Goal: Task Accomplishment & Management: Use online tool/utility

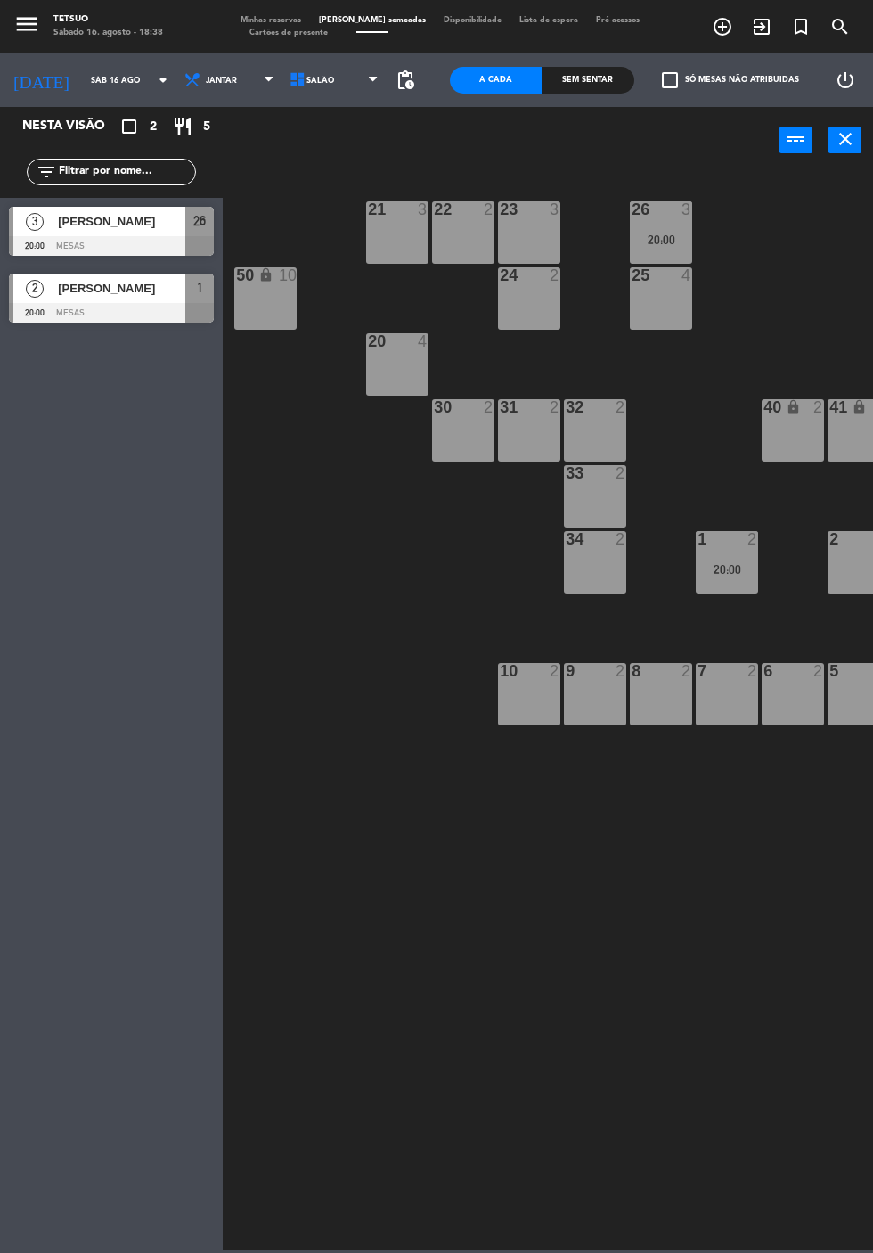
click at [733, 25] on icon "exit_to_app" at bounding box center [722, 26] width 21 height 21
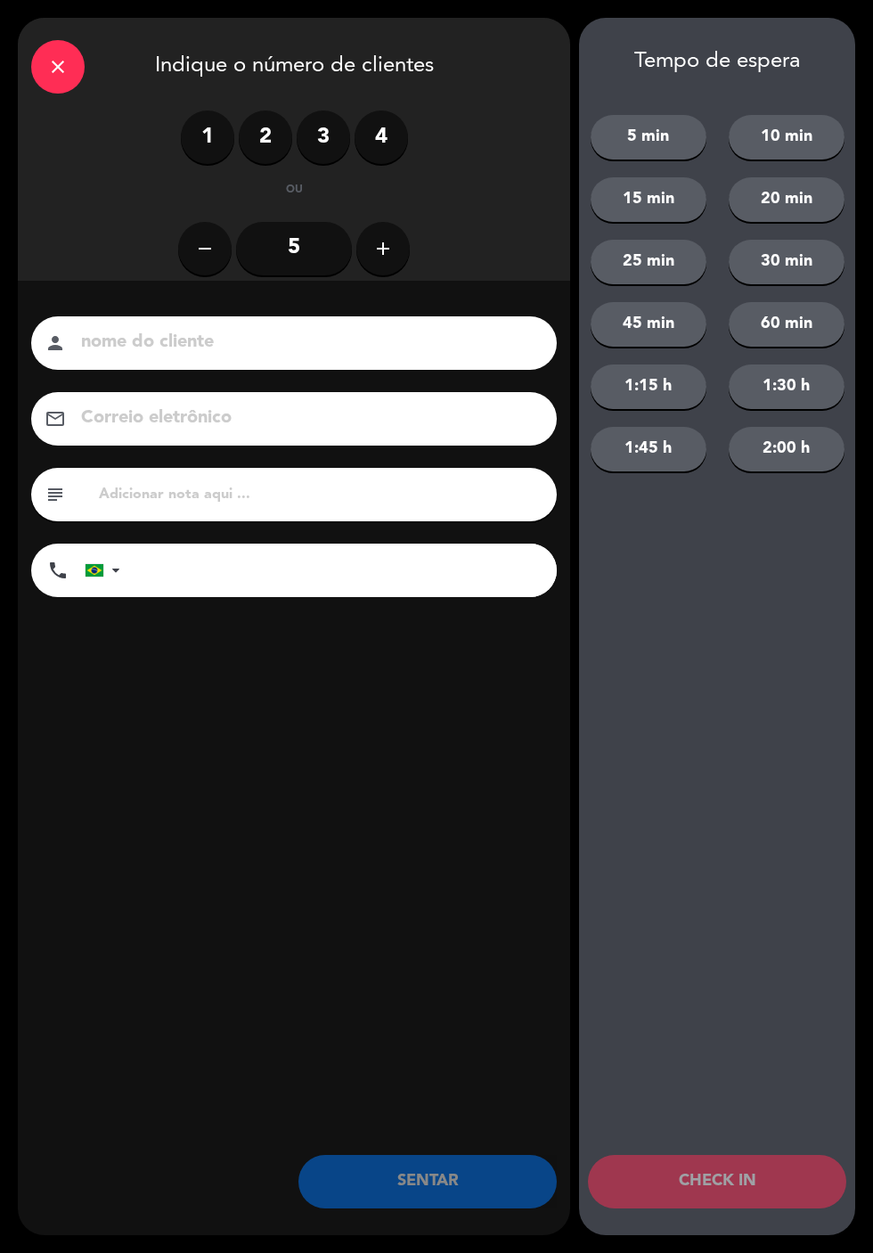
click at [462, 341] on input at bounding box center [306, 342] width 454 height 31
click at [494, 340] on input at bounding box center [306, 342] width 454 height 31
type input "G"
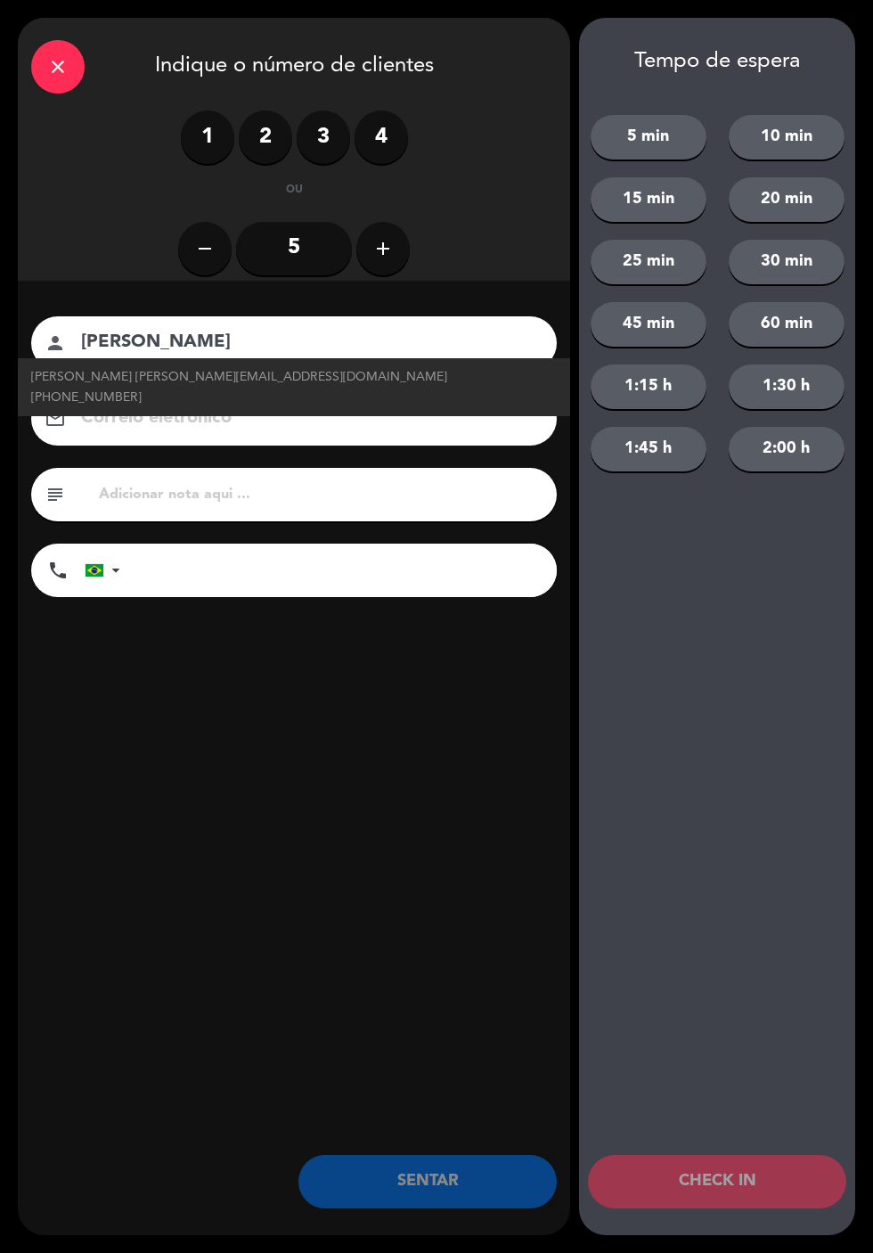
click at [91, 377] on span "[PERSON_NAME] [PERSON_NAME][EMAIL_ADDRESS][DOMAIN_NAME] [PHONE_NUMBER]" at bounding box center [294, 387] width 526 height 41
type input "[PERSON_NAME]"
type input "[EMAIL_ADDRESS][DOMAIN_NAME]"
type input "[PHONE_NUMBER]"
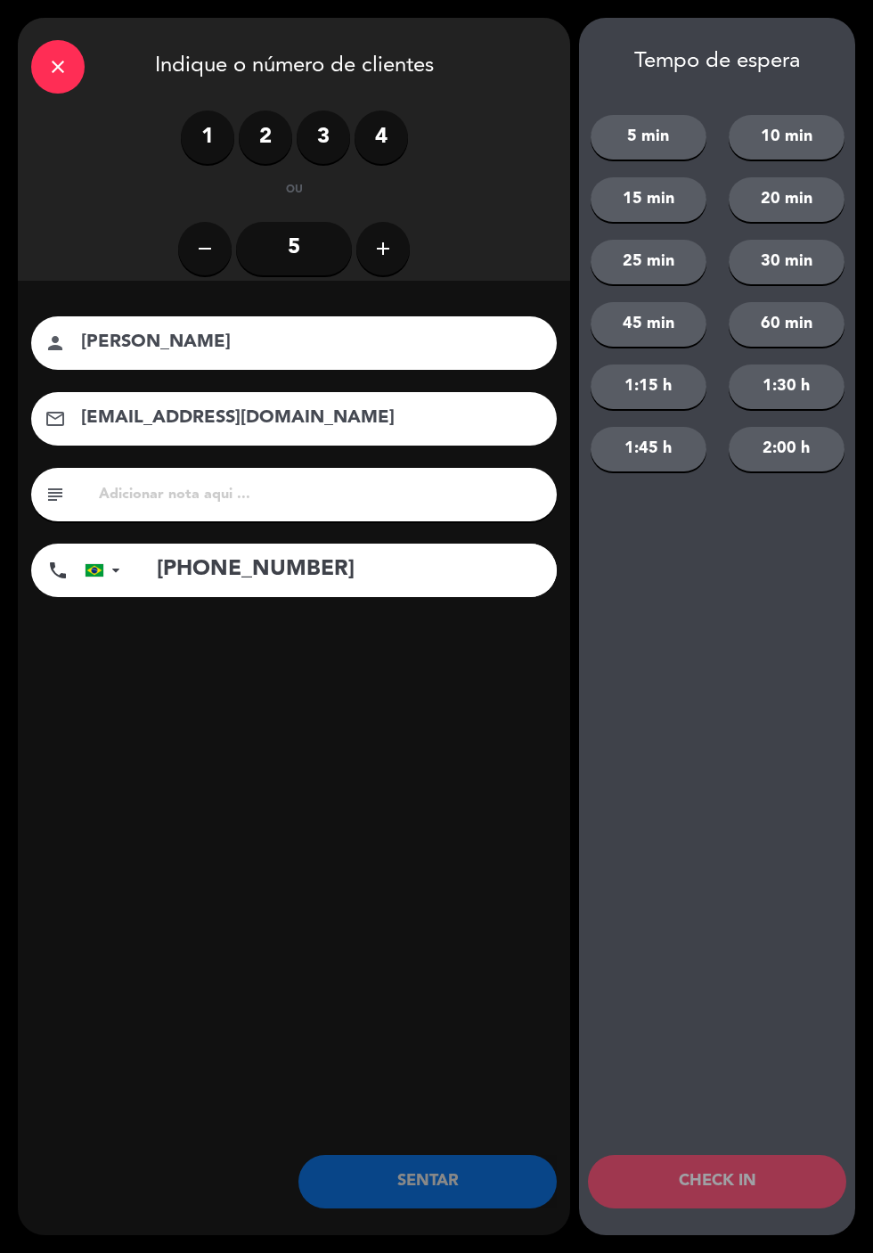
click at [204, 133] on label "1" at bounding box center [207, 136] width 53 height 53
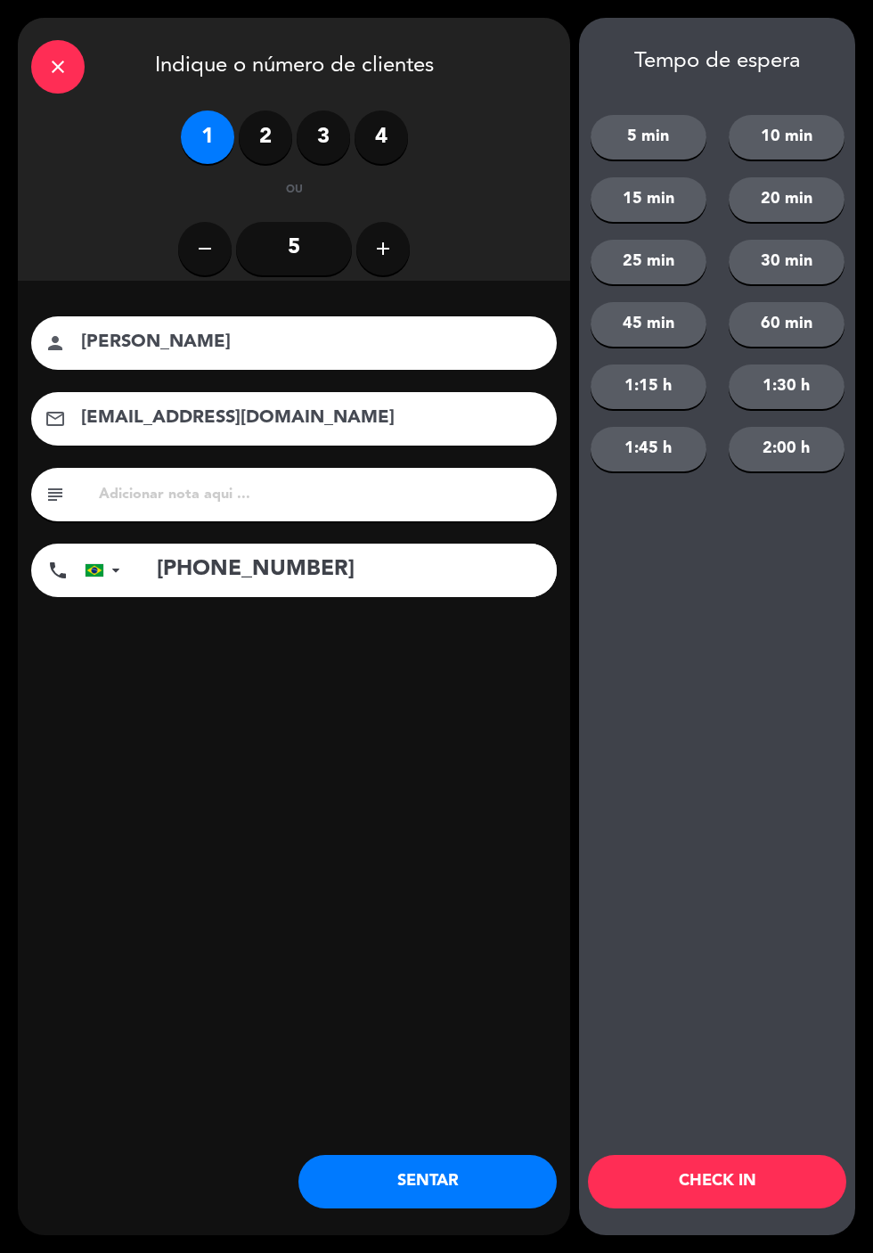
click at [490, 1171] on button "SENTAR" at bounding box center [428, 1181] width 258 height 53
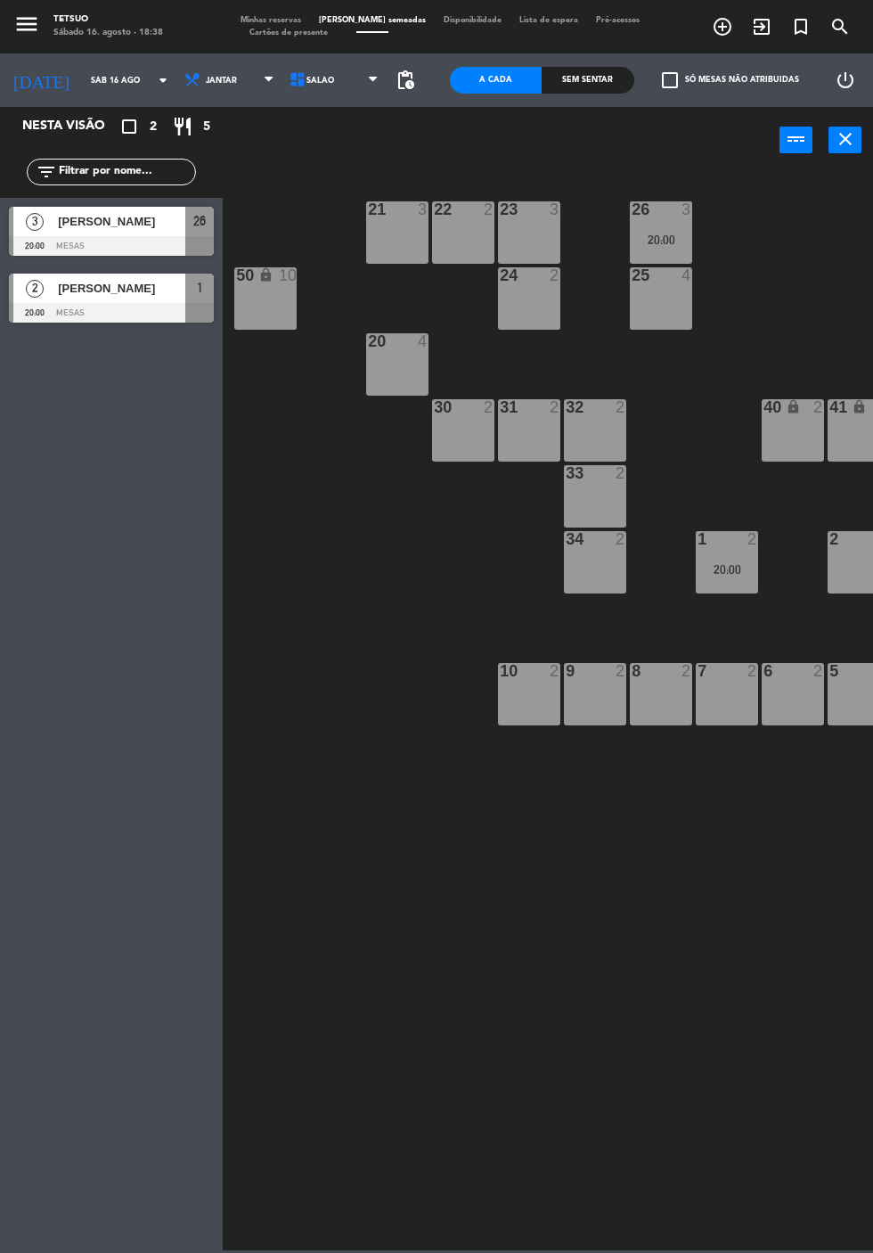
scroll to position [0, 96]
